Goal: Transaction & Acquisition: Purchase product/service

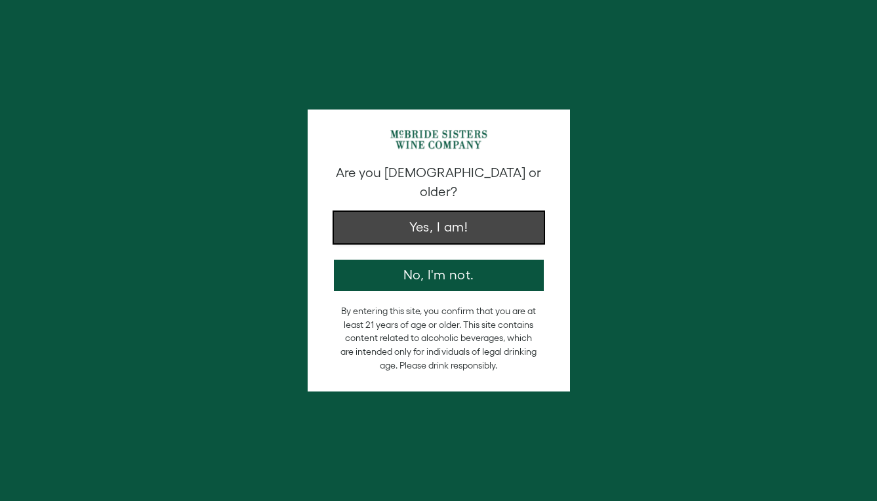
click at [438, 212] on button "Yes, I am!" at bounding box center [439, 227] width 210 height 31
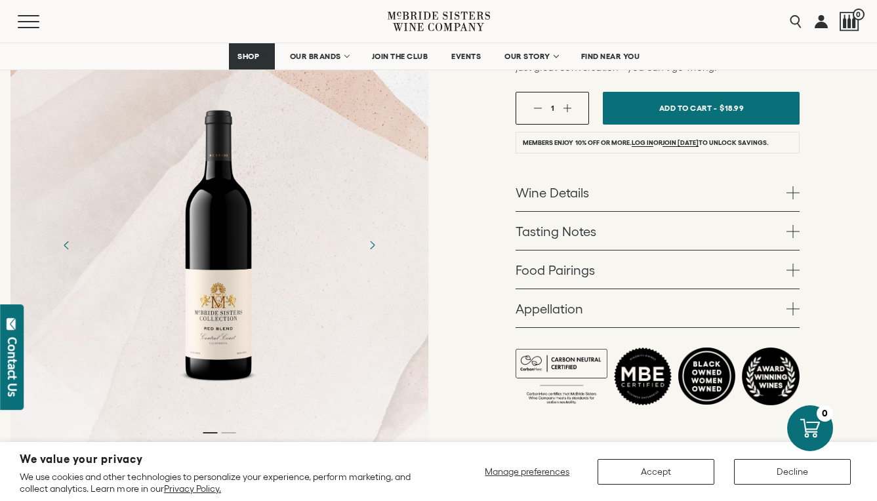
scroll to position [290, 0]
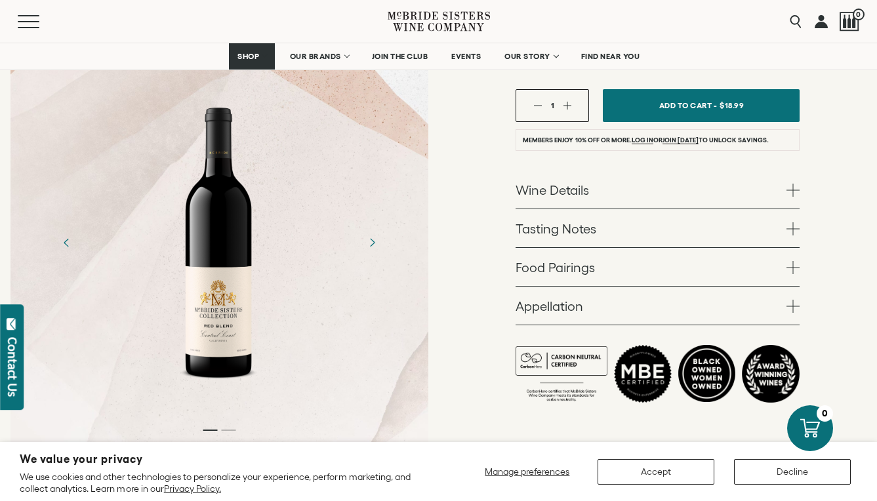
click at [803, 188] on div "McBride Sisters Collection McBride Sisters Collection Red Blend Central Coast 2…" at bounding box center [658, 138] width 439 height 641
click at [786, 192] on span at bounding box center [792, 190] width 13 height 13
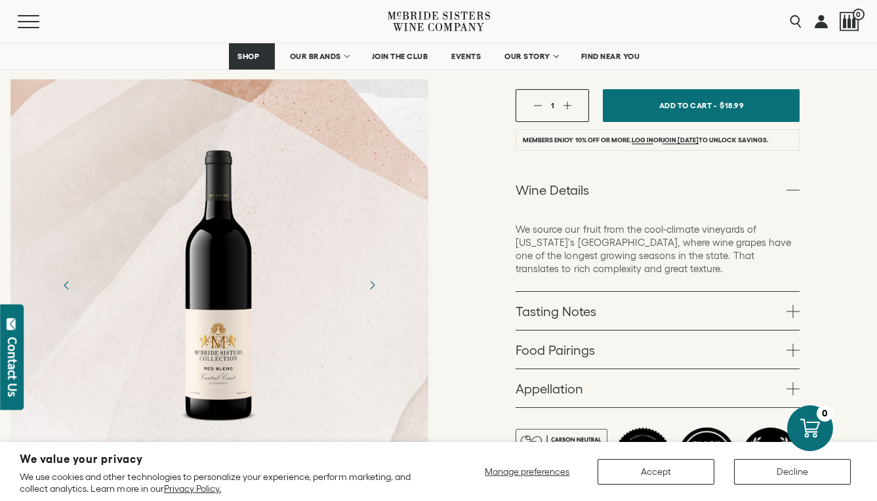
click at [795, 310] on span at bounding box center [792, 311] width 13 height 13
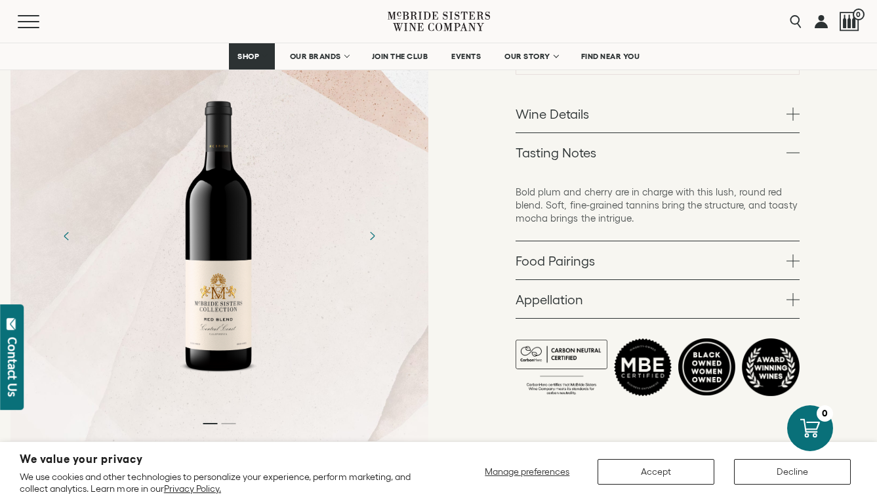
scroll to position [367, 0]
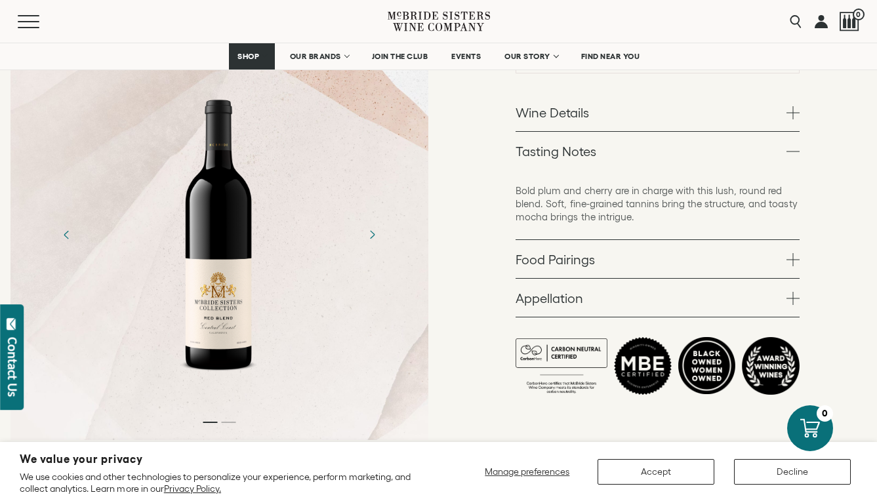
click at [792, 298] on span at bounding box center [792, 298] width 13 height 13
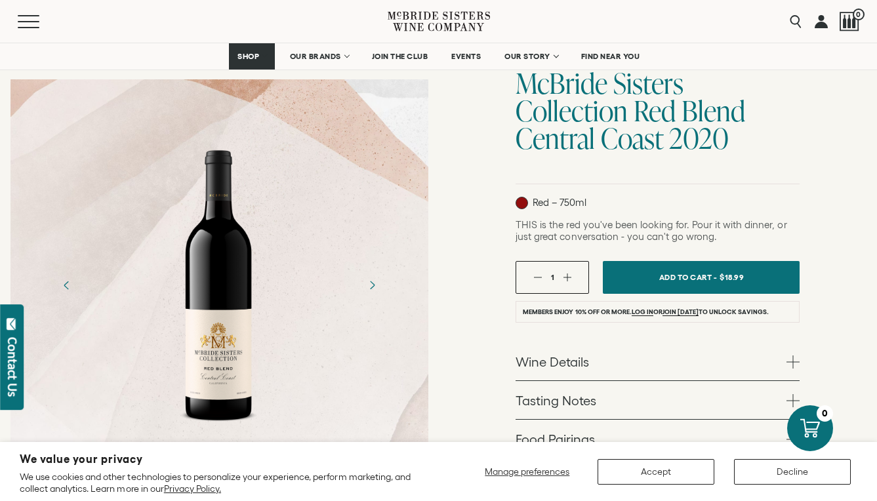
scroll to position [0, 0]
